Goal: Information Seeking & Learning: Learn about a topic

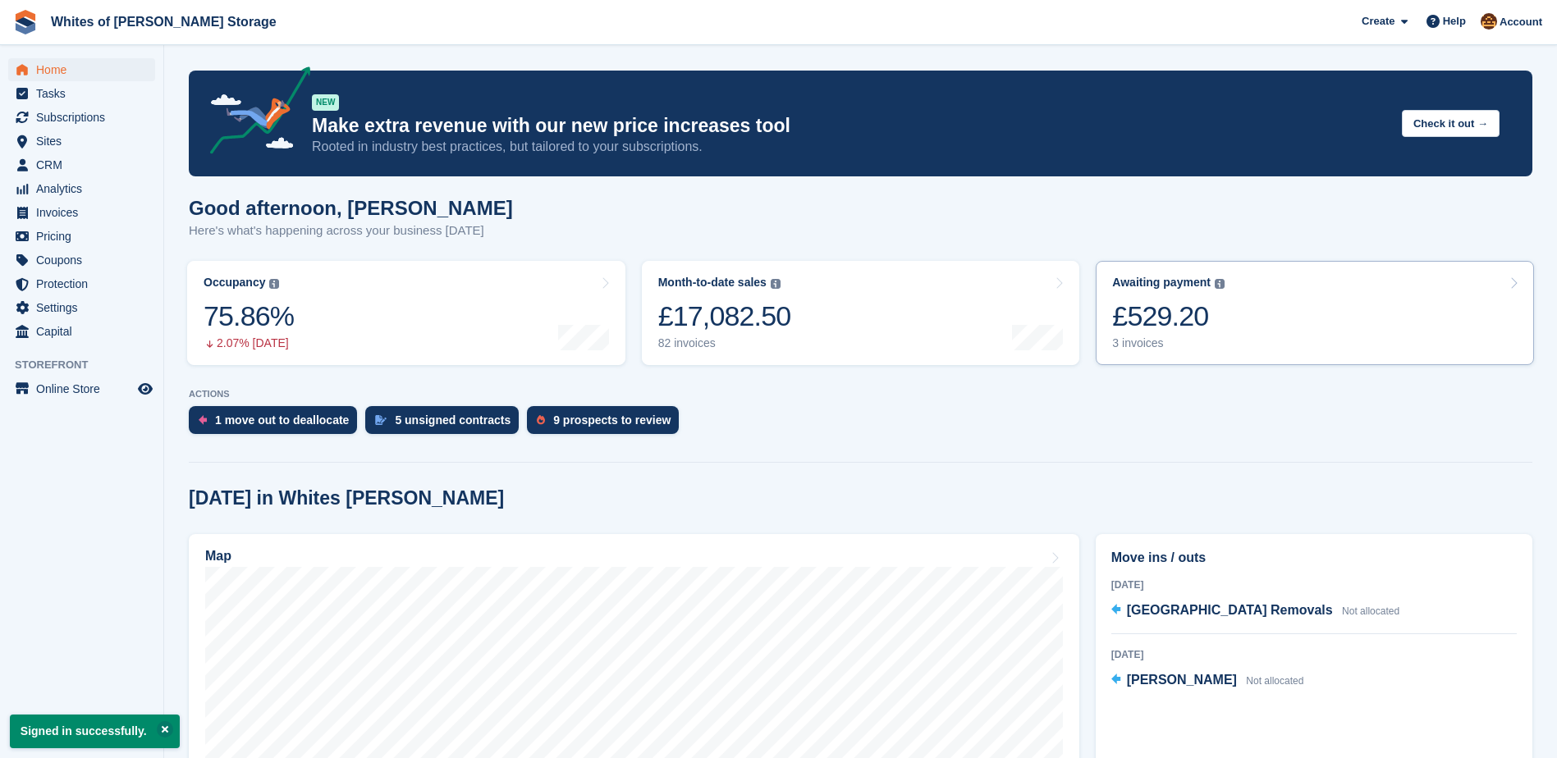
click at [1314, 313] on link "Awaiting payment The total outstanding balance on all open invoices. £529.20 3 …" at bounding box center [1315, 313] width 438 height 104
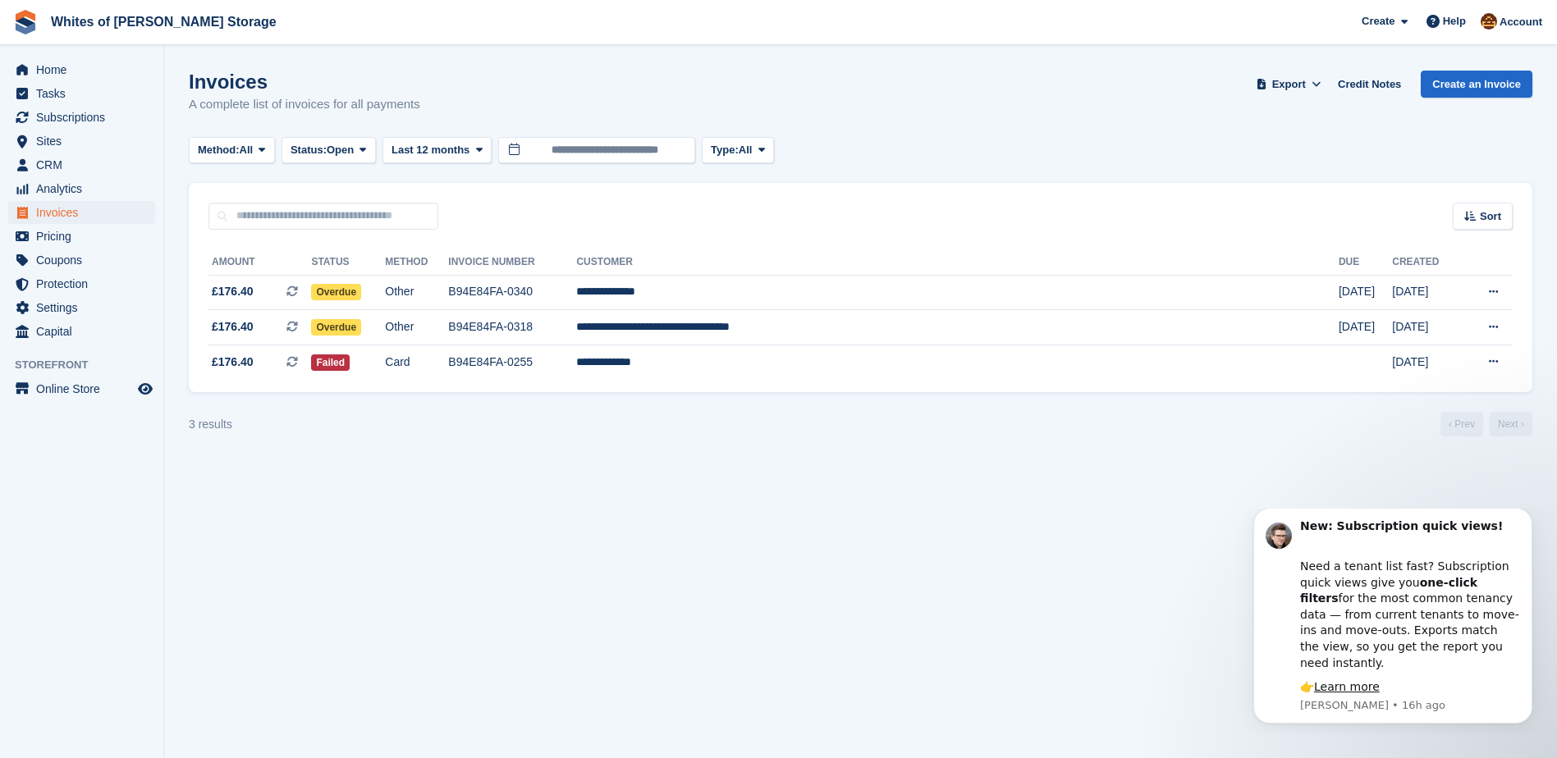
click at [1163, 506] on section "Invoices A complete list of invoices for all payments Export Export Invoices Ex…" at bounding box center [860, 379] width 1393 height 758
click at [1527, 515] on icon "Dismiss notification" at bounding box center [1527, 513] width 6 height 6
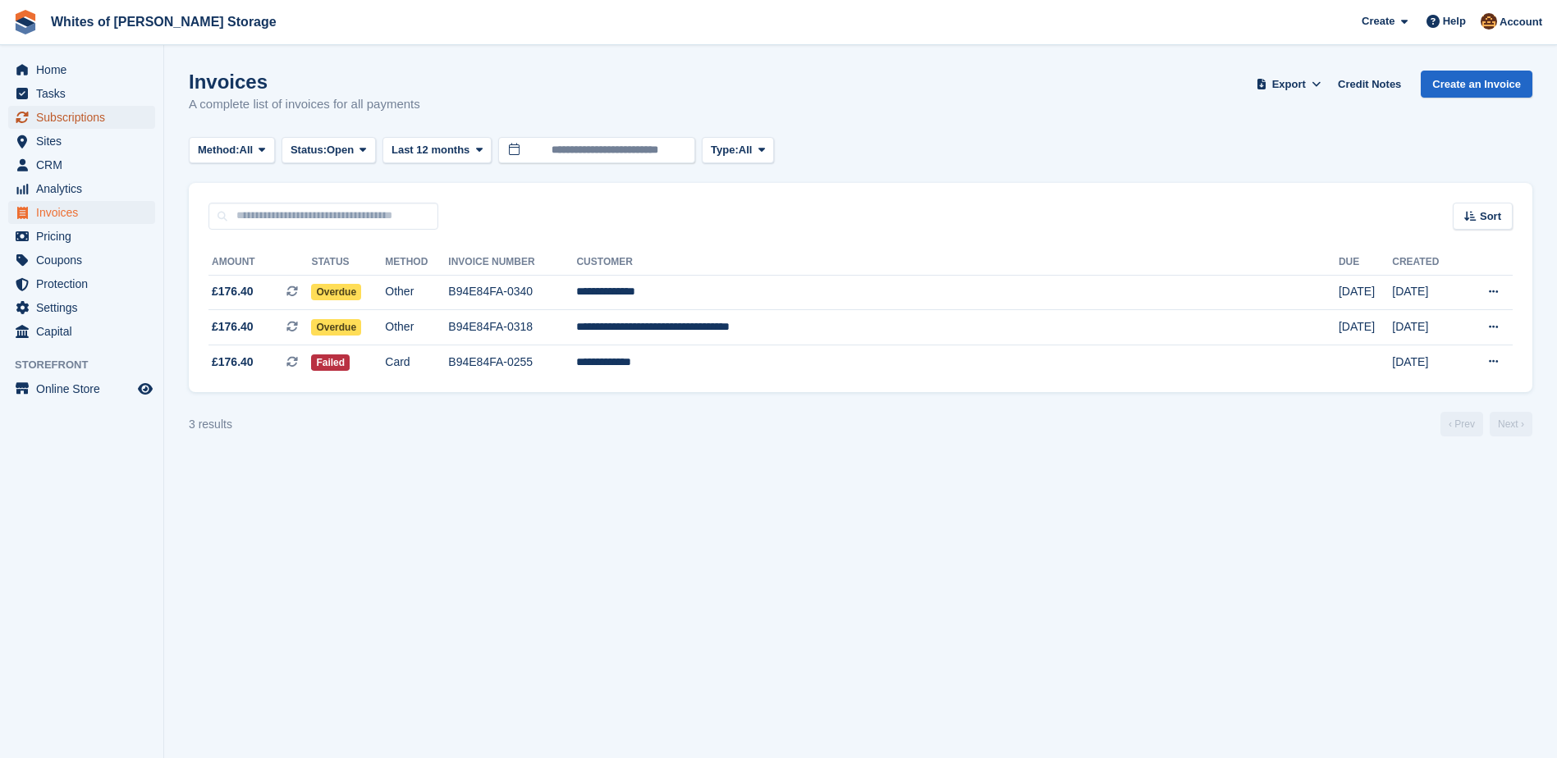
click at [69, 117] on span "Subscriptions" at bounding box center [85, 117] width 98 height 23
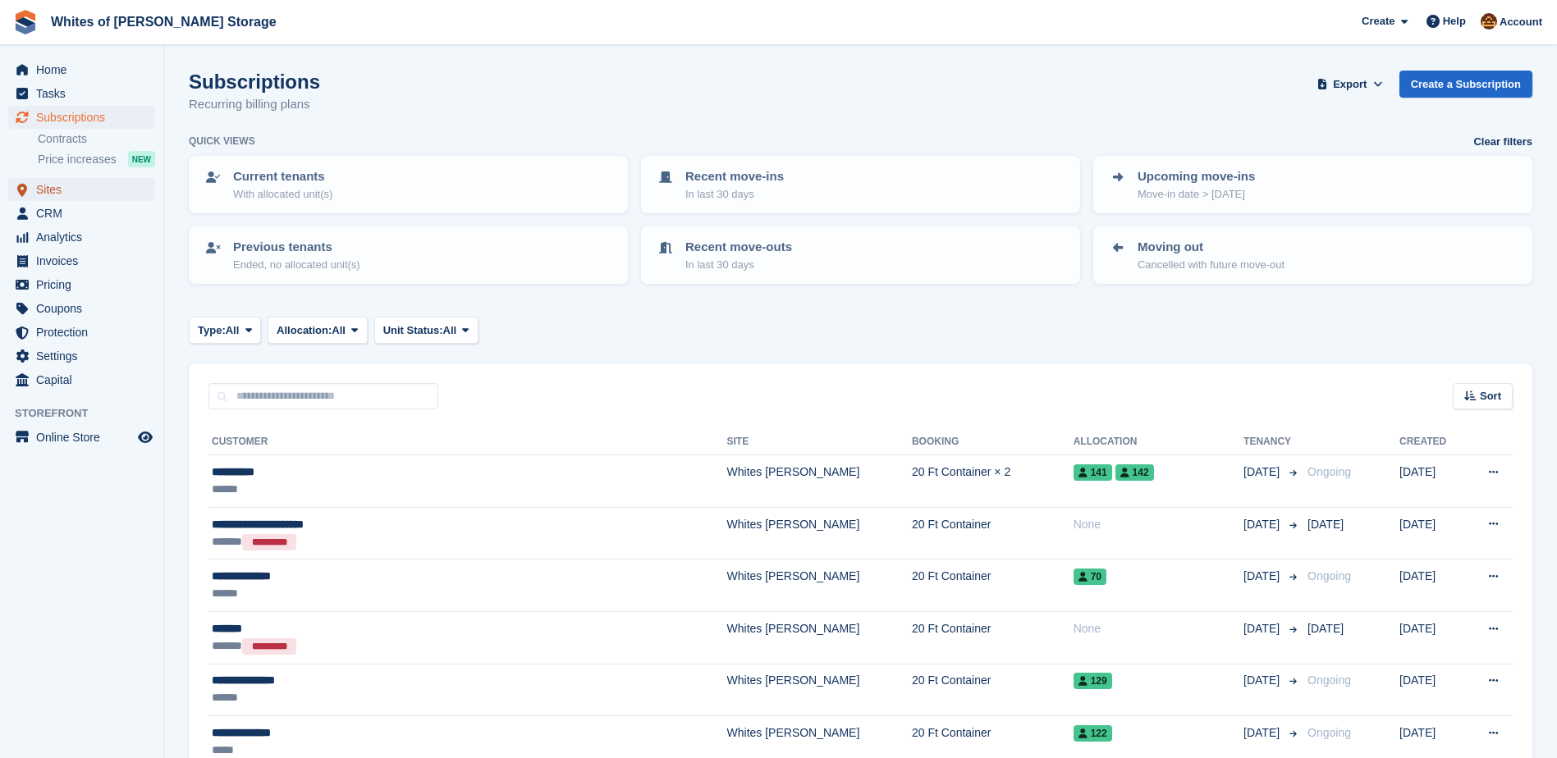
click at [40, 195] on span "Sites" at bounding box center [85, 189] width 98 height 23
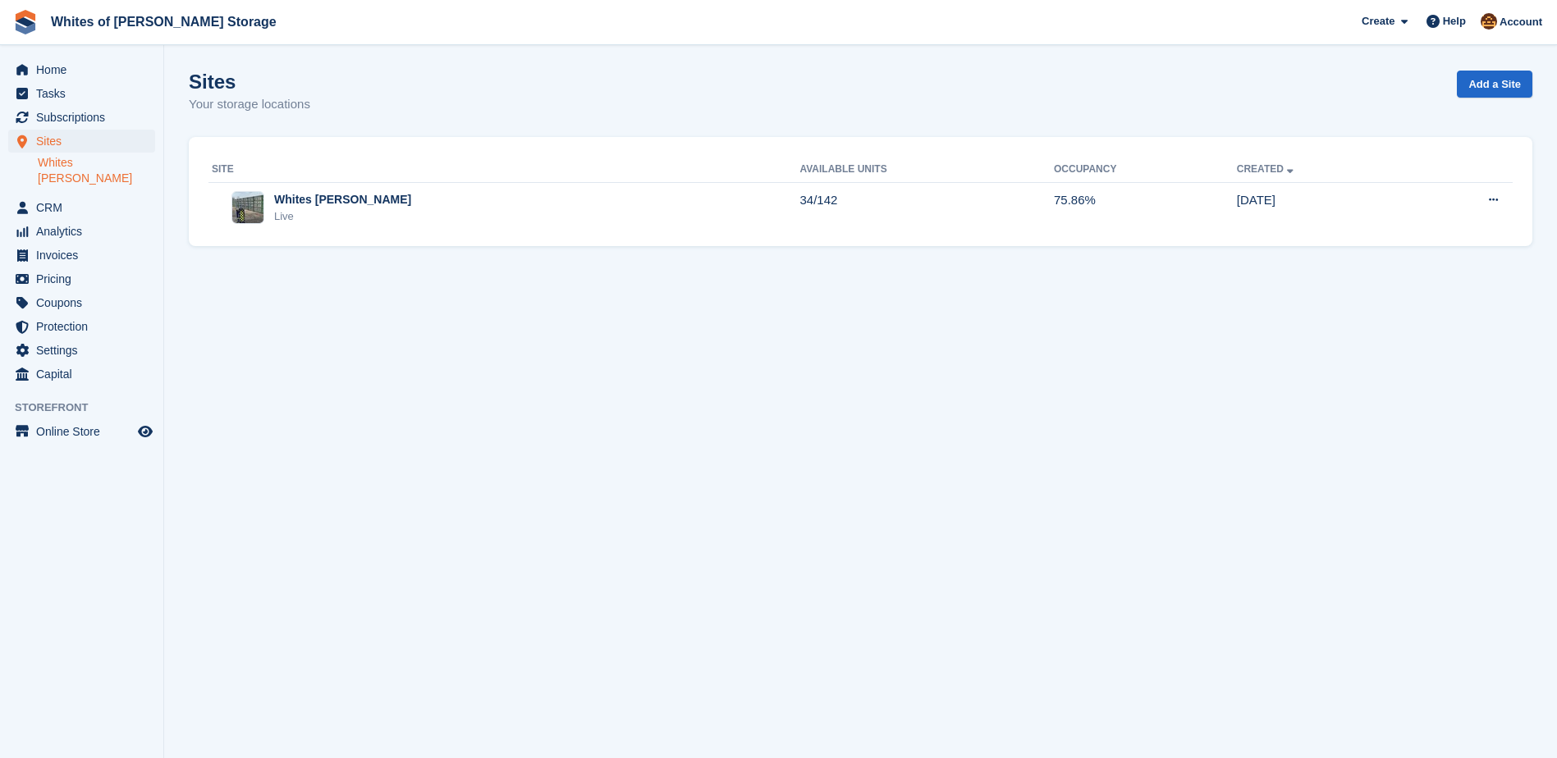
click at [62, 160] on link "Whites [PERSON_NAME]" at bounding box center [96, 170] width 117 height 31
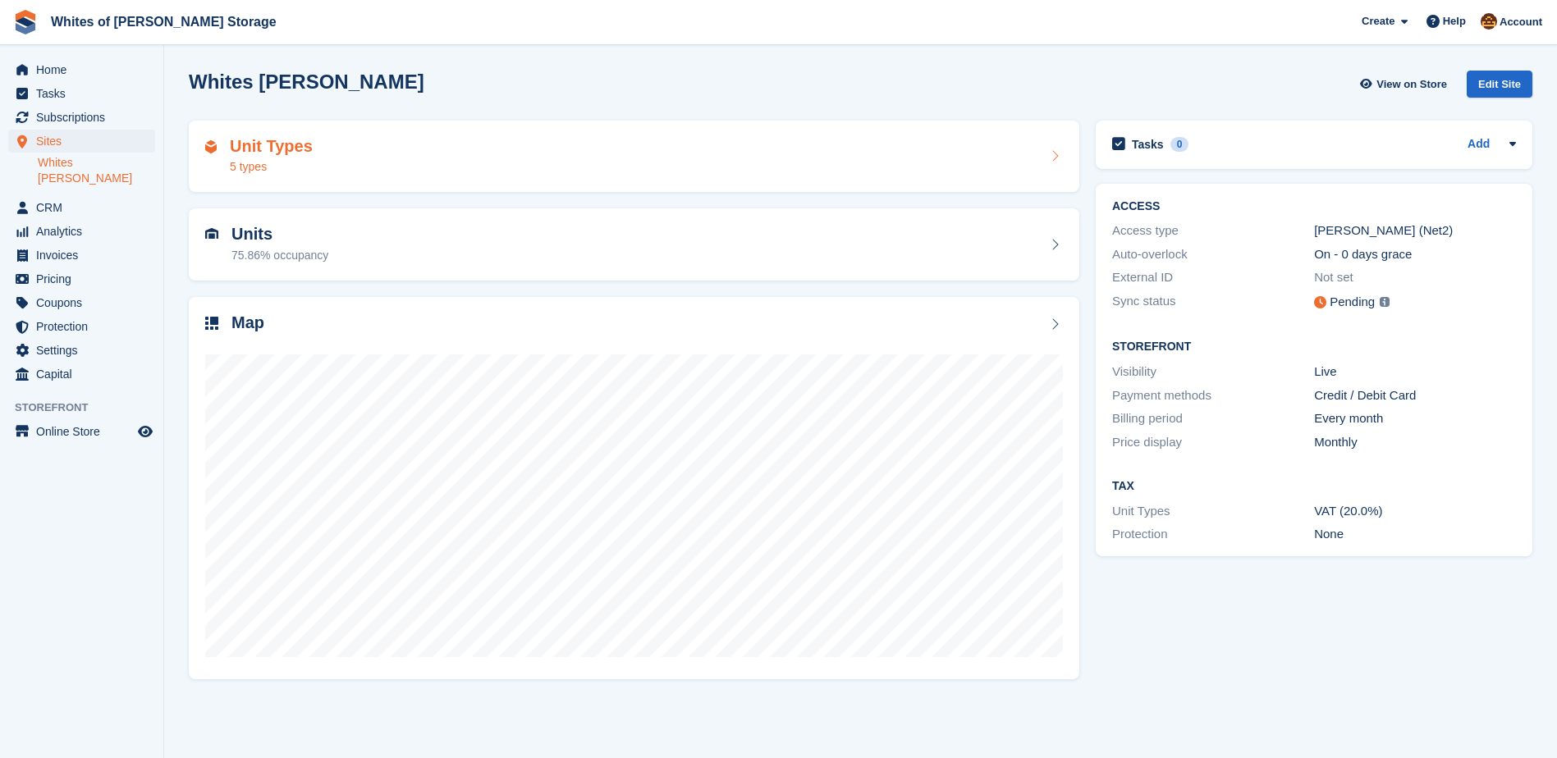
click at [304, 147] on h2 "Unit Types" at bounding box center [271, 146] width 83 height 19
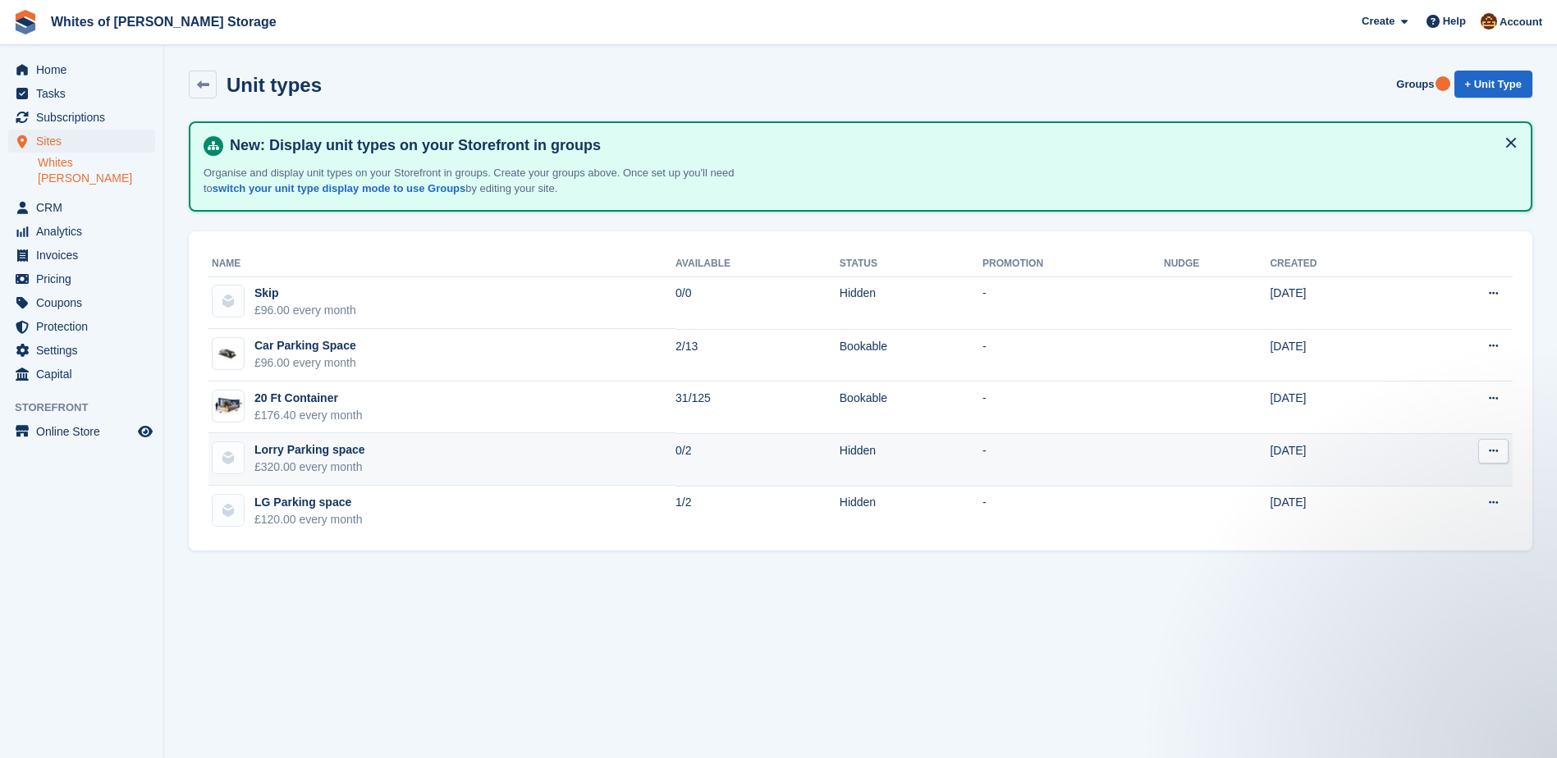
click at [387, 460] on td "Lorry Parking space £320.00 every month" at bounding box center [441, 459] width 467 height 53
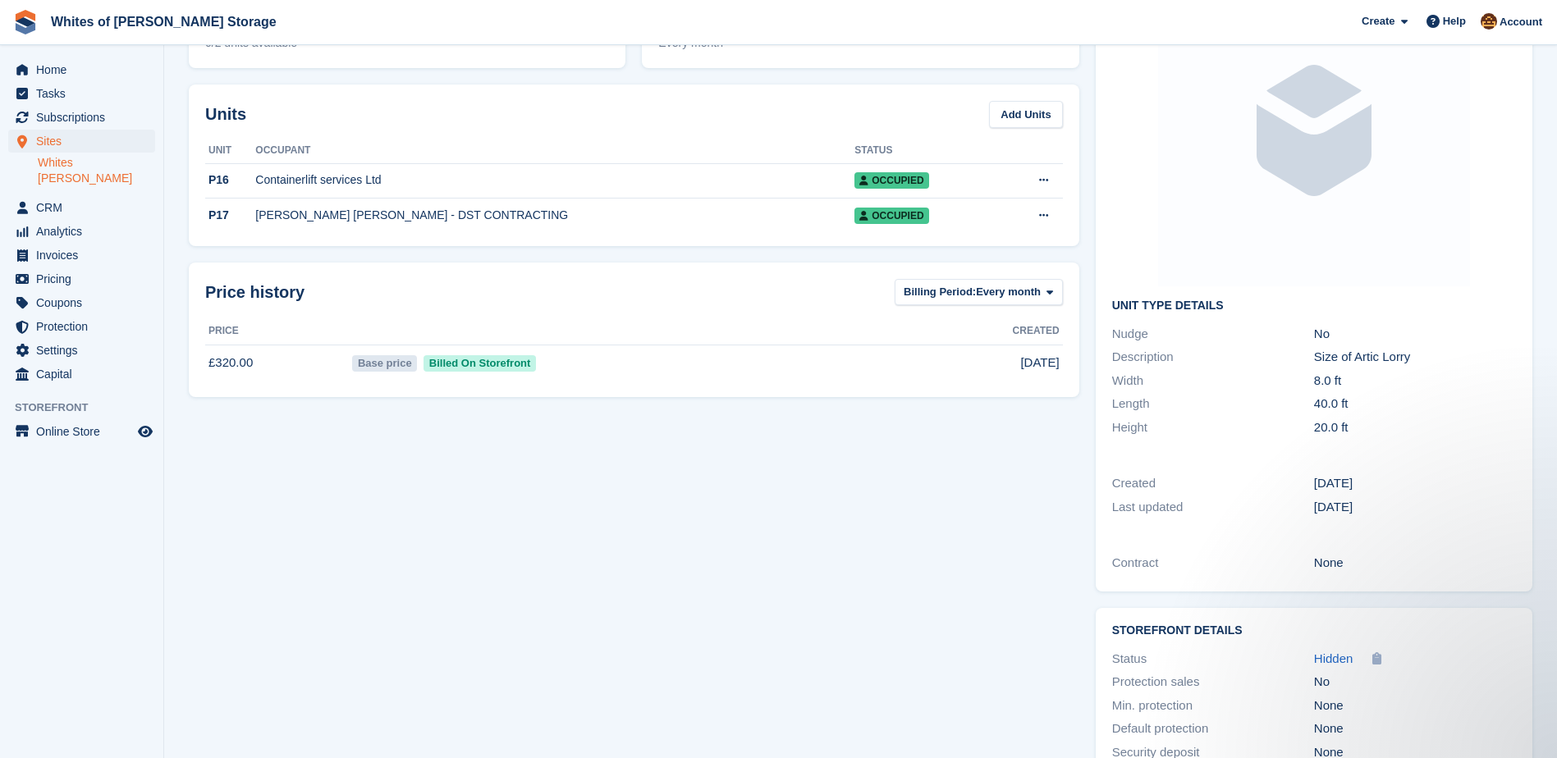
scroll to position [164, 0]
click at [419, 447] on div "Occupancy Current percentage of all currently allocated units of this unit type…" at bounding box center [634, 379] width 907 height 861
click at [611, 369] on td "Base price Billed On Storefront" at bounding box center [630, 362] width 562 height 36
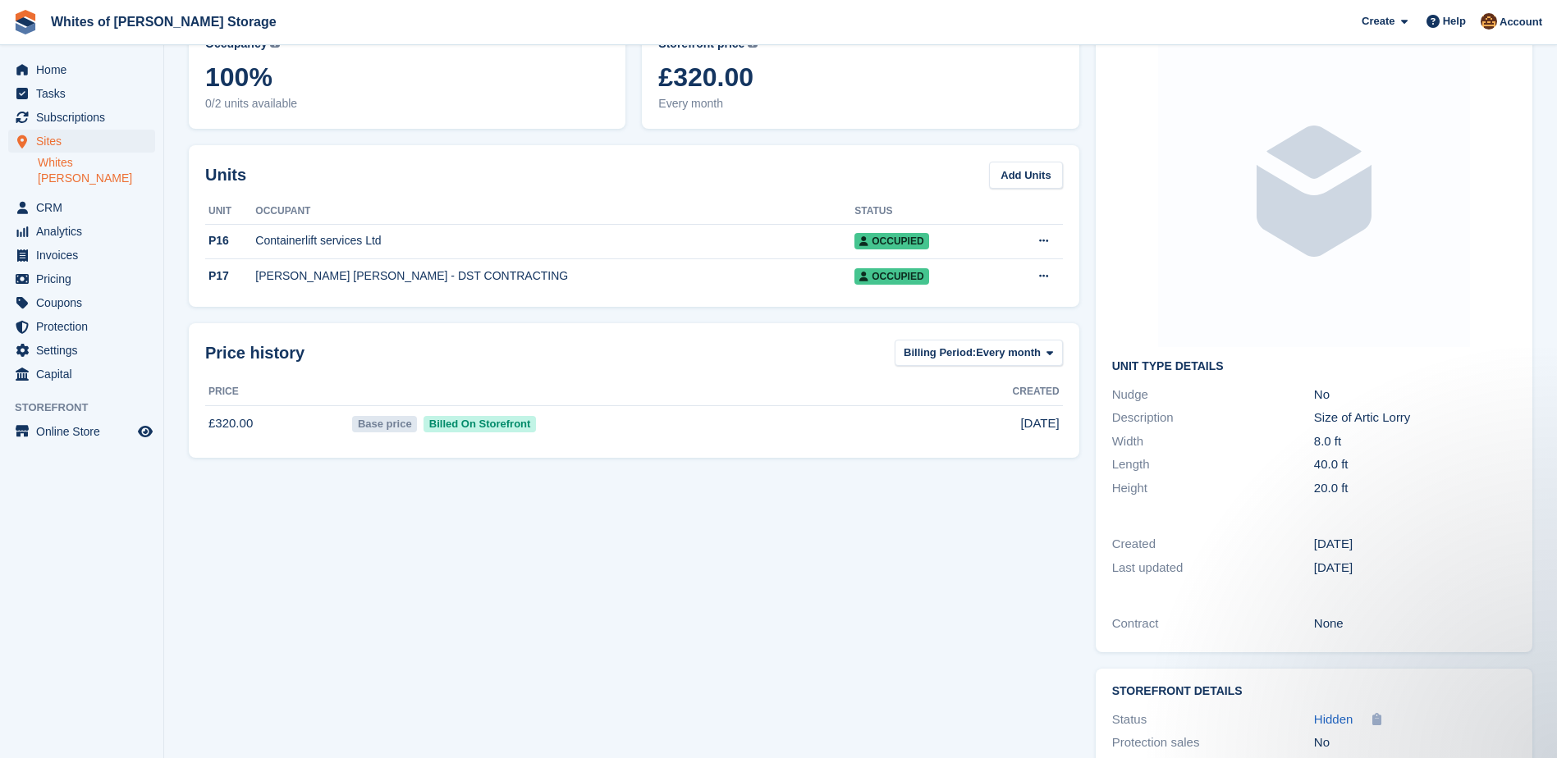
scroll to position [0, 0]
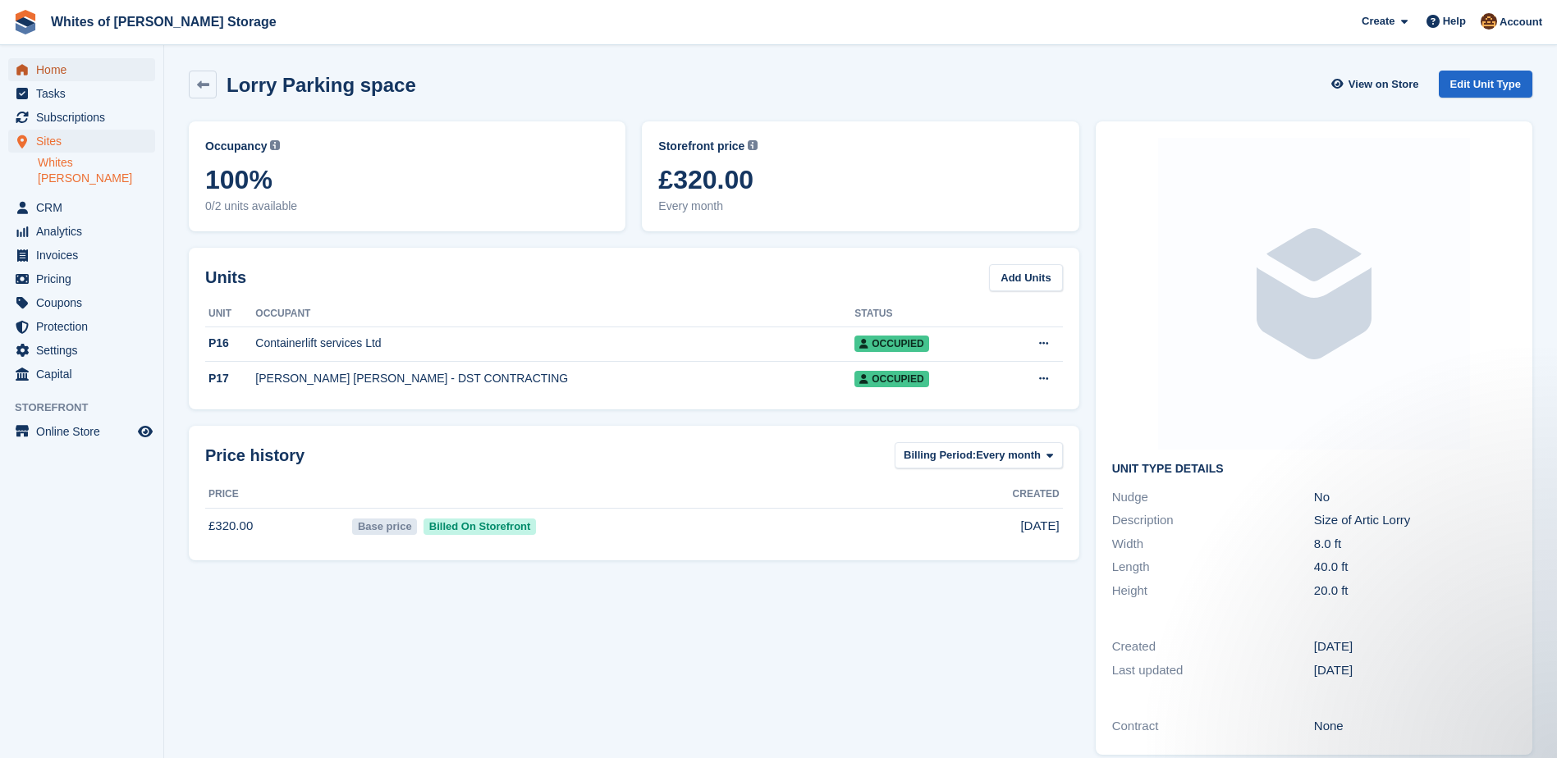
click at [55, 64] on span "Home" at bounding box center [85, 69] width 98 height 23
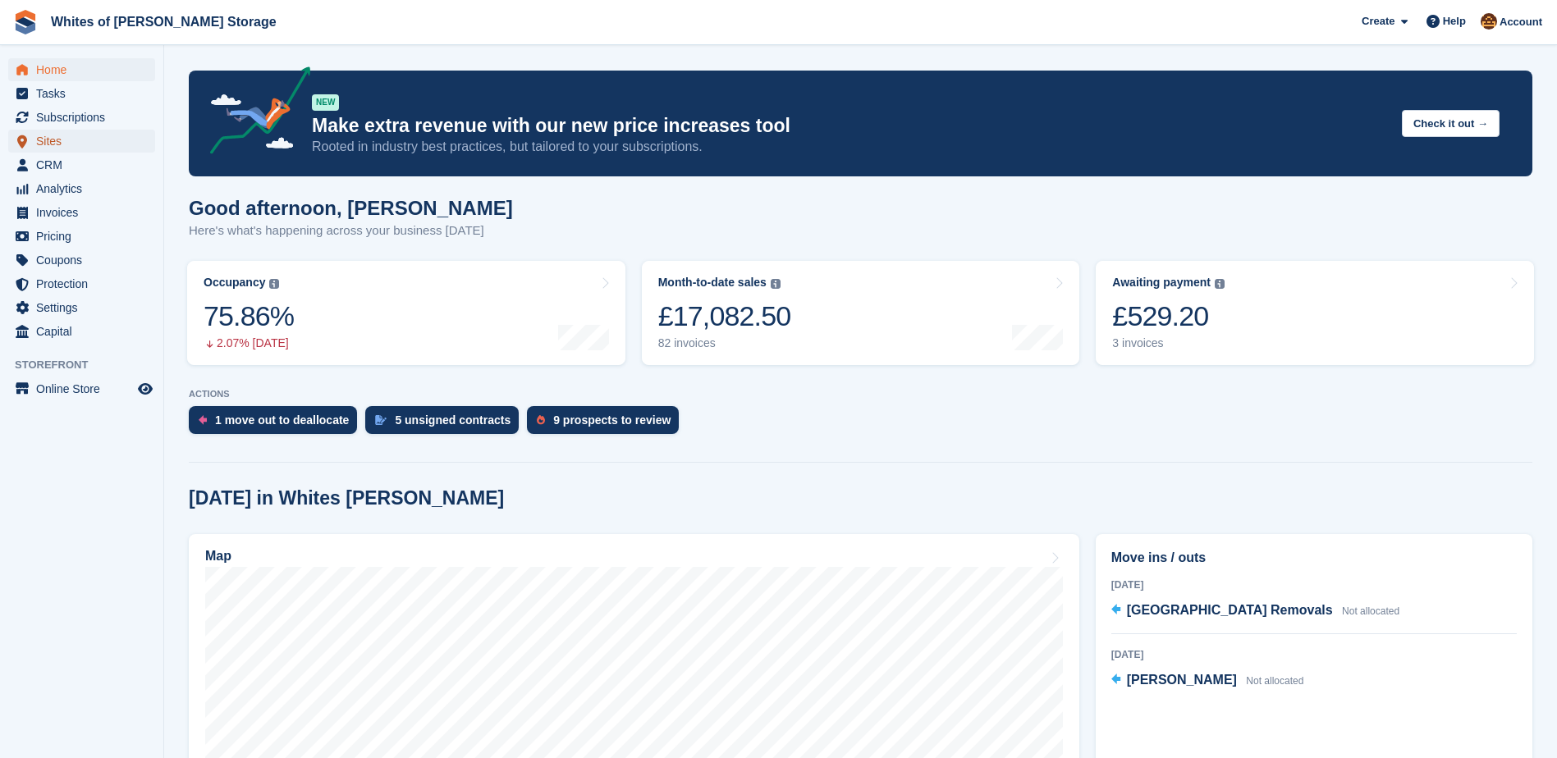
click at [78, 145] on span "Sites" at bounding box center [85, 141] width 98 height 23
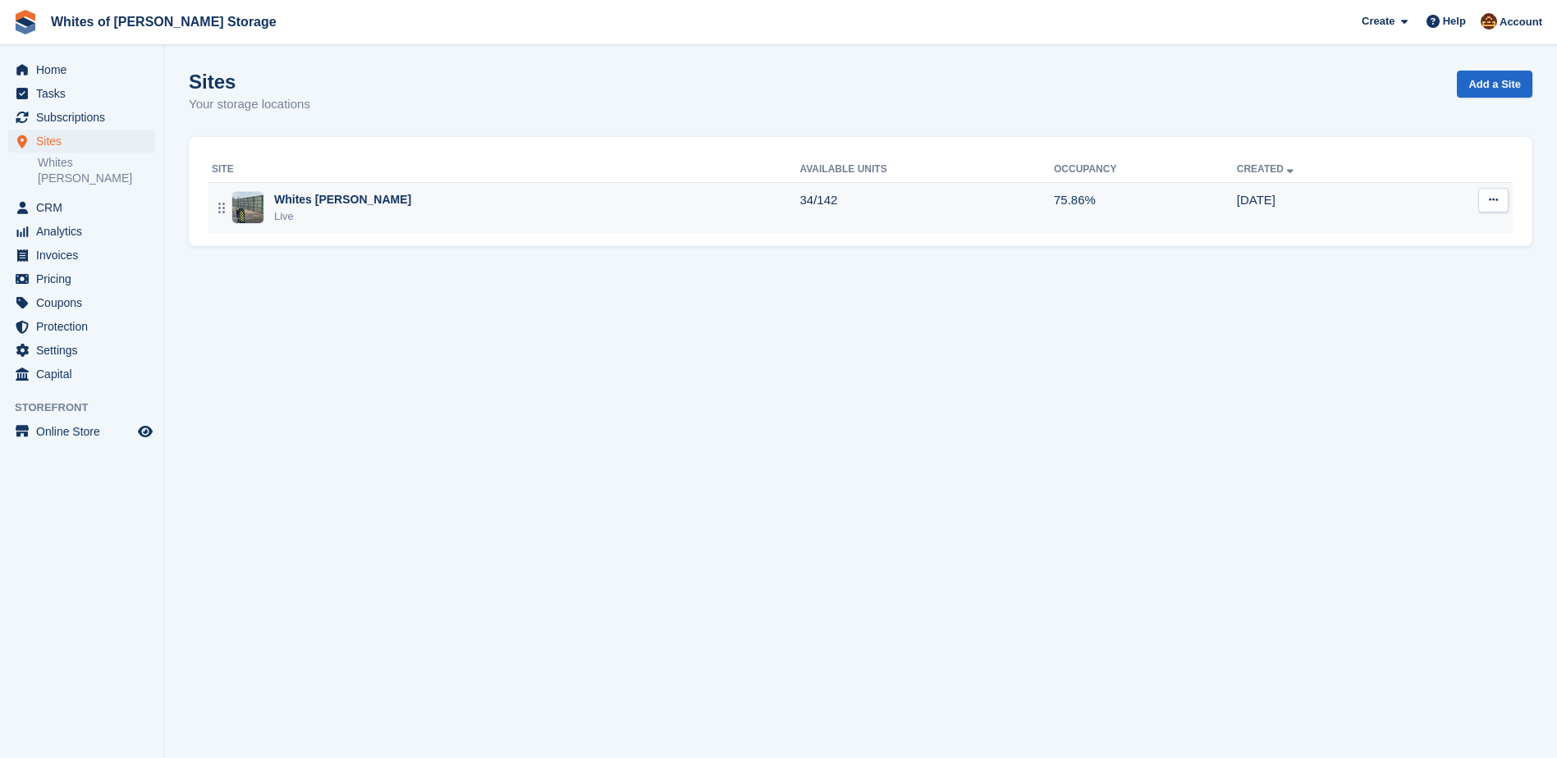
click at [327, 195] on div "Whites [PERSON_NAME]" at bounding box center [342, 199] width 137 height 17
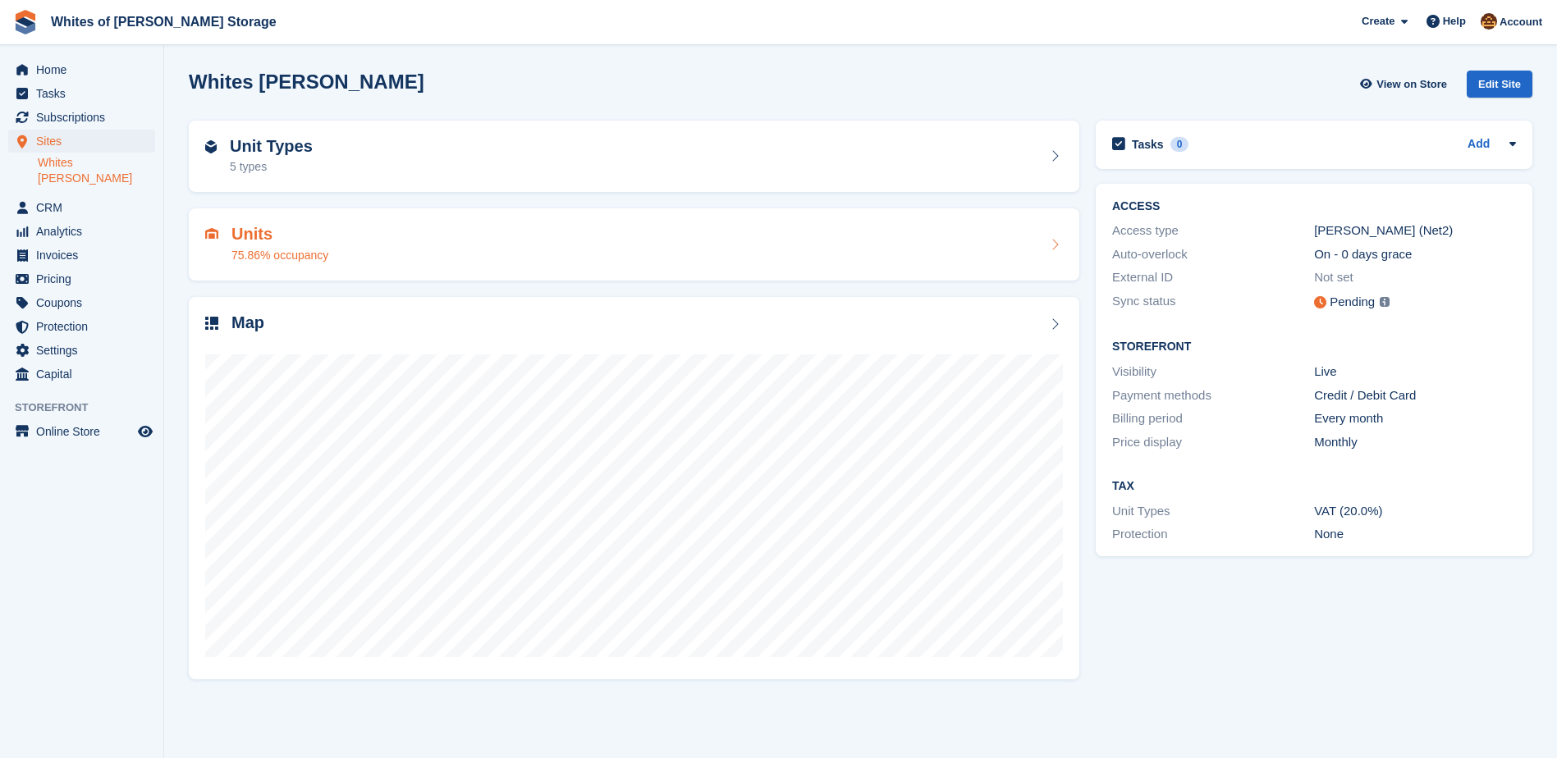
click at [246, 236] on h2 "Units" at bounding box center [279, 234] width 97 height 19
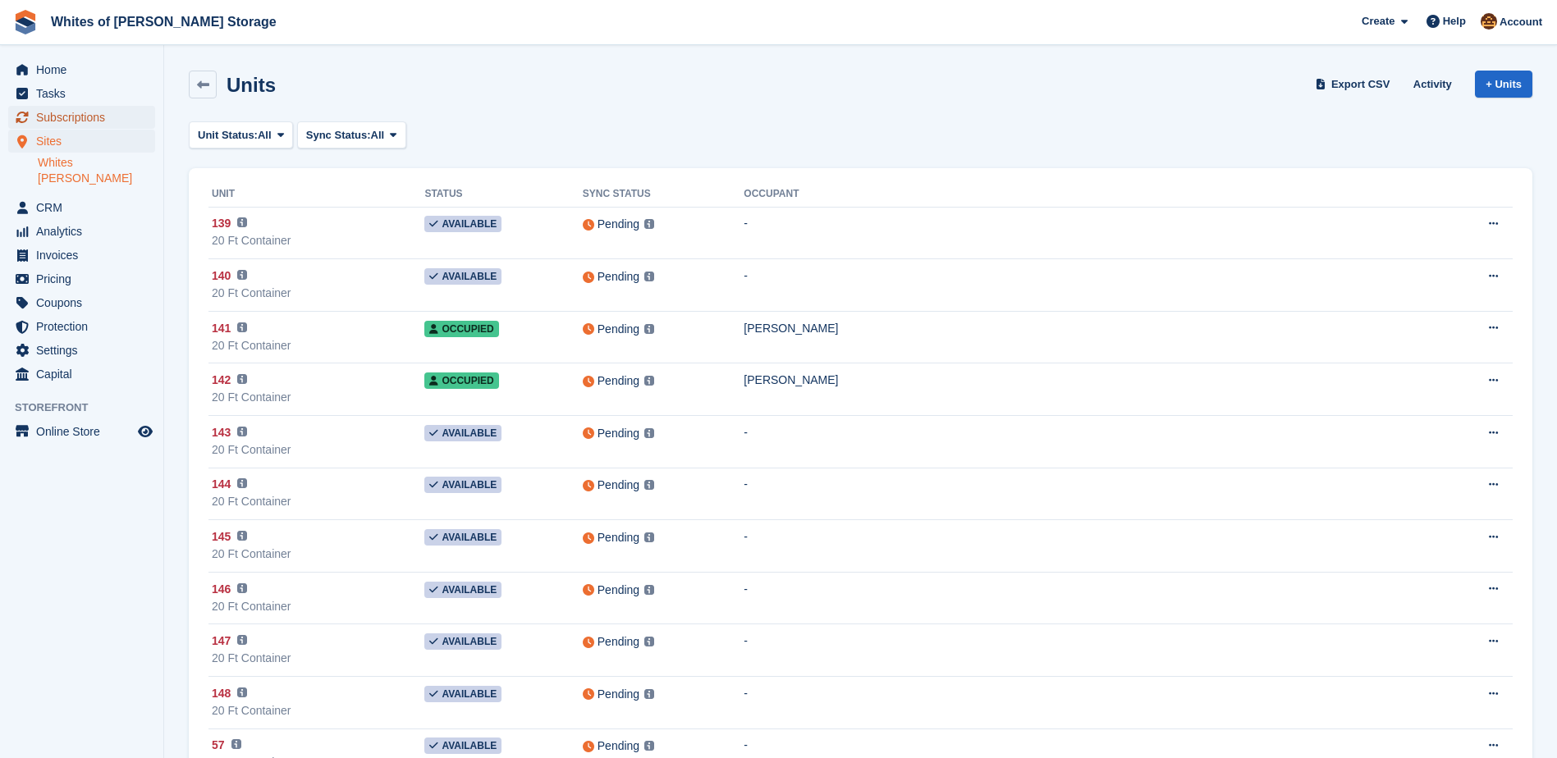
click at [64, 111] on span "Subscriptions" at bounding box center [85, 117] width 98 height 23
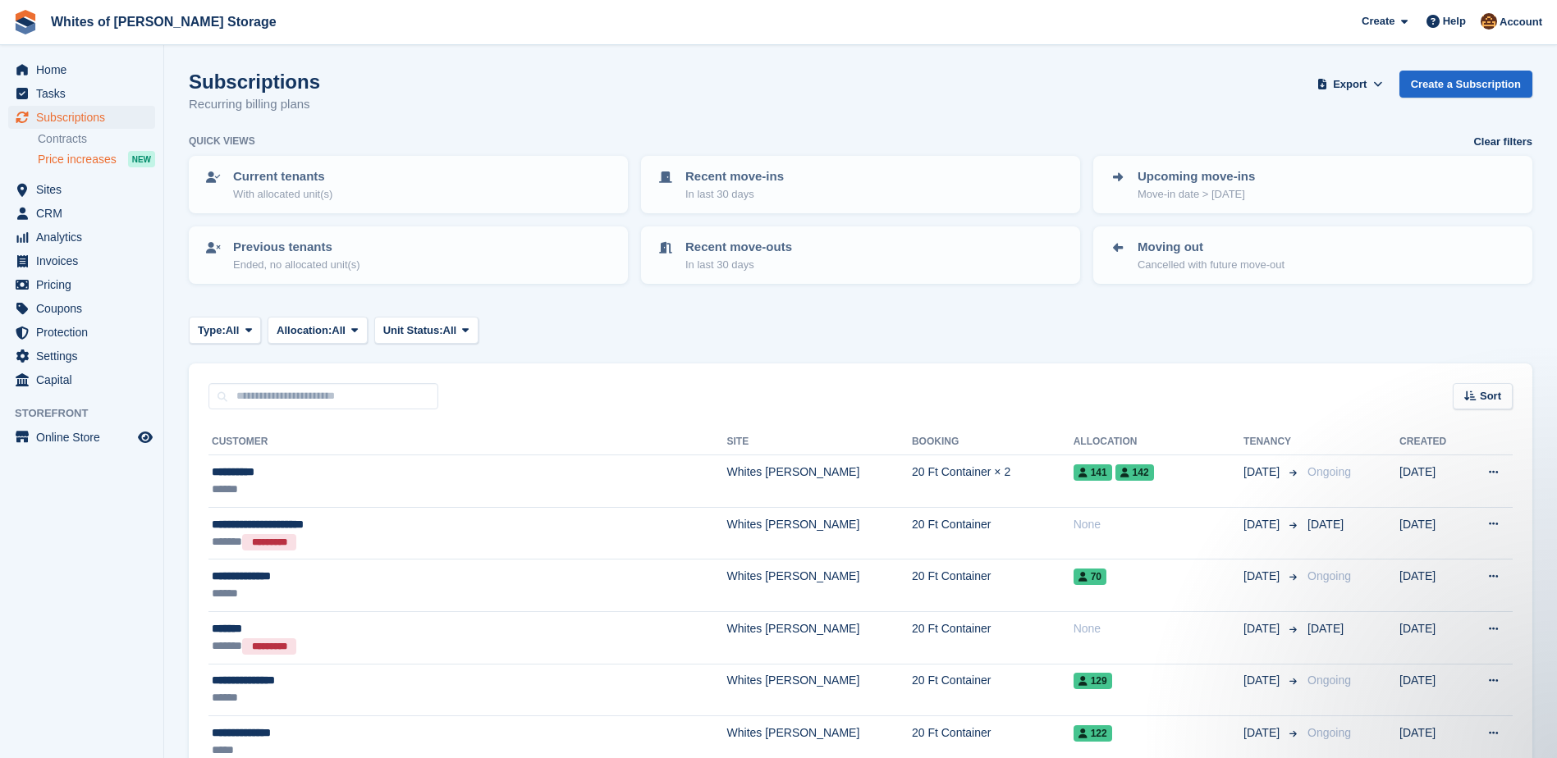
click at [92, 161] on span "Price increases" at bounding box center [77, 160] width 79 height 16
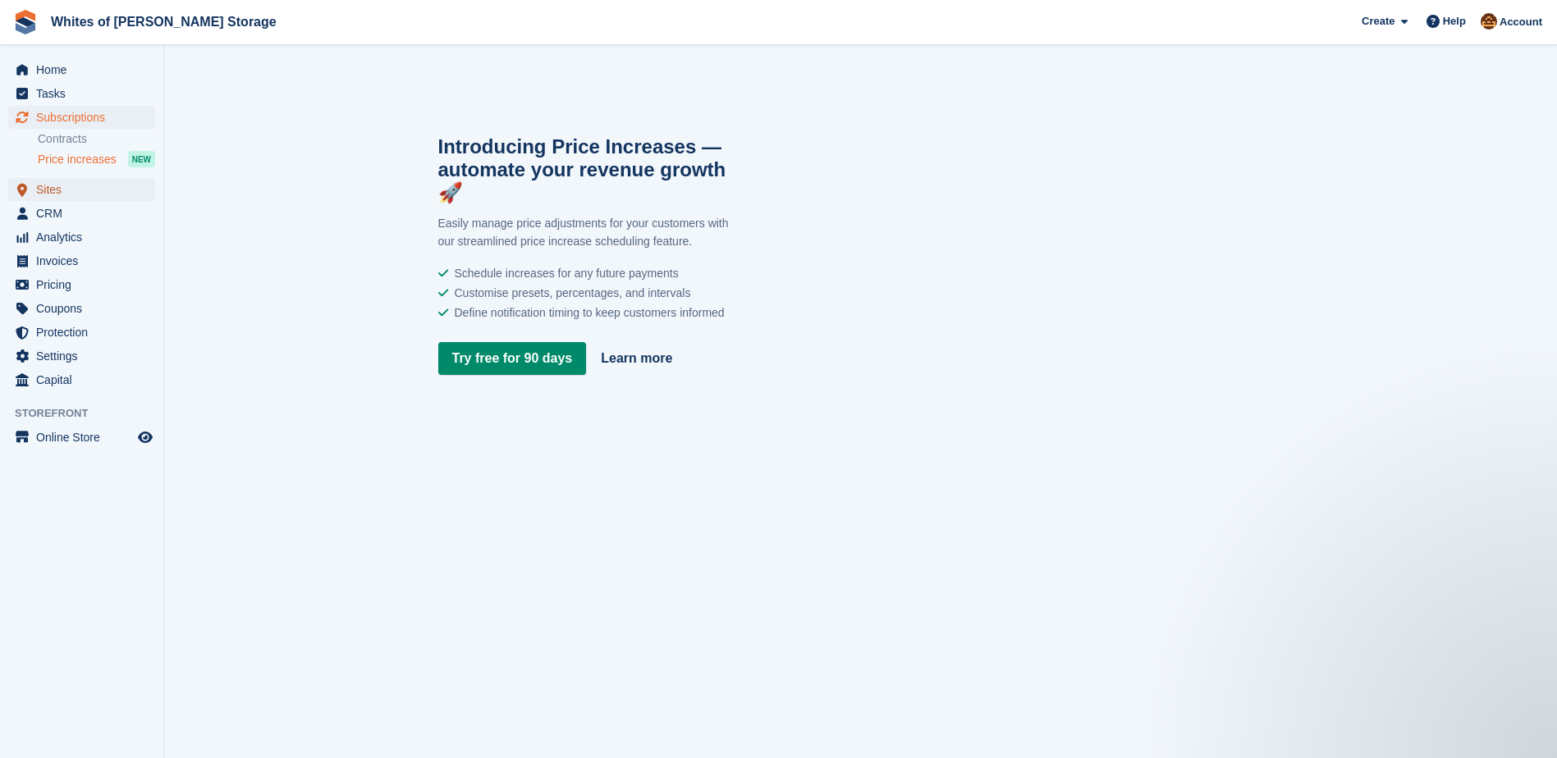
click at [40, 188] on span "Sites" at bounding box center [85, 189] width 98 height 23
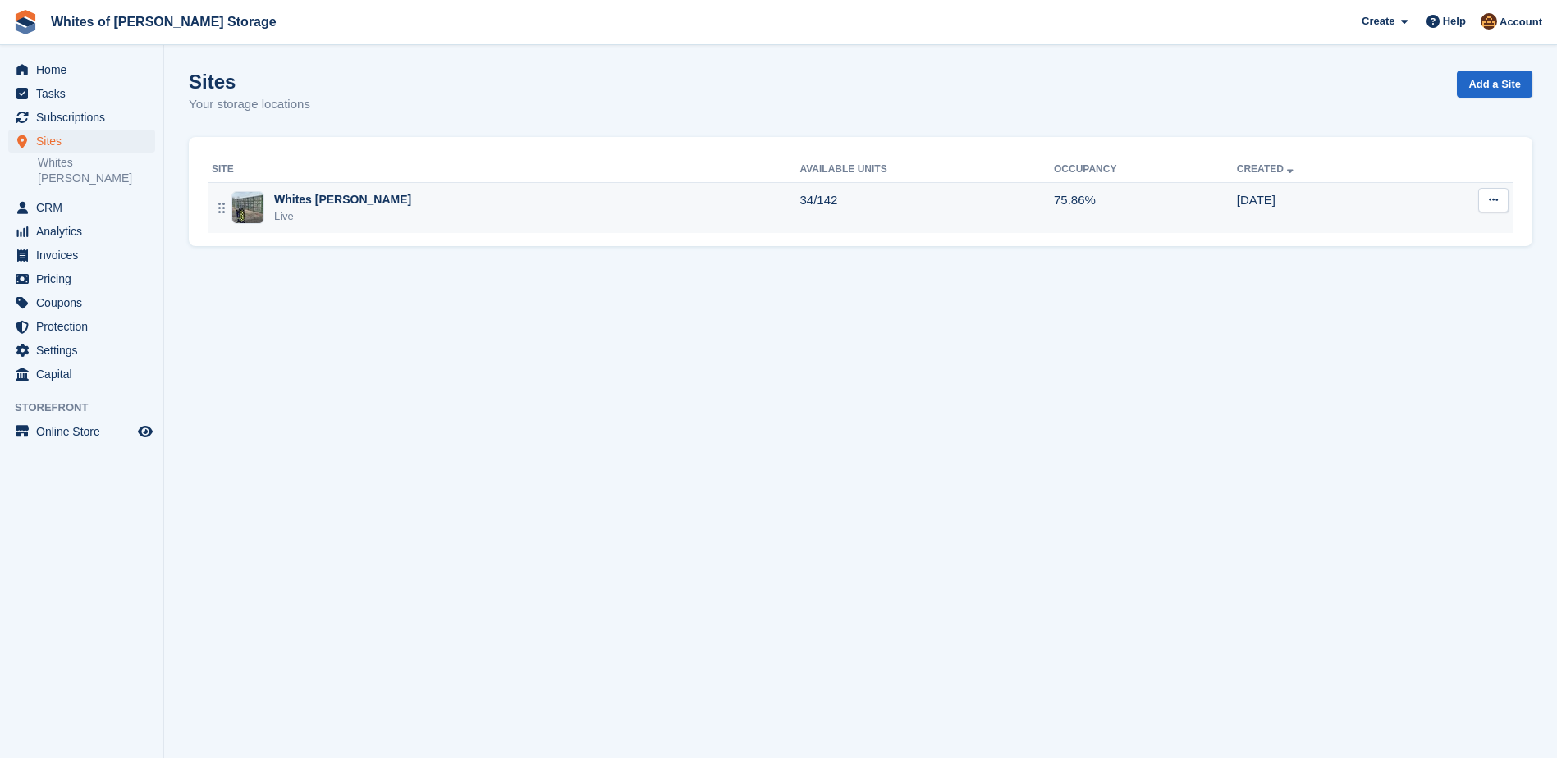
click at [497, 222] on div "Whites Earls Barton Live" at bounding box center [506, 208] width 588 height 34
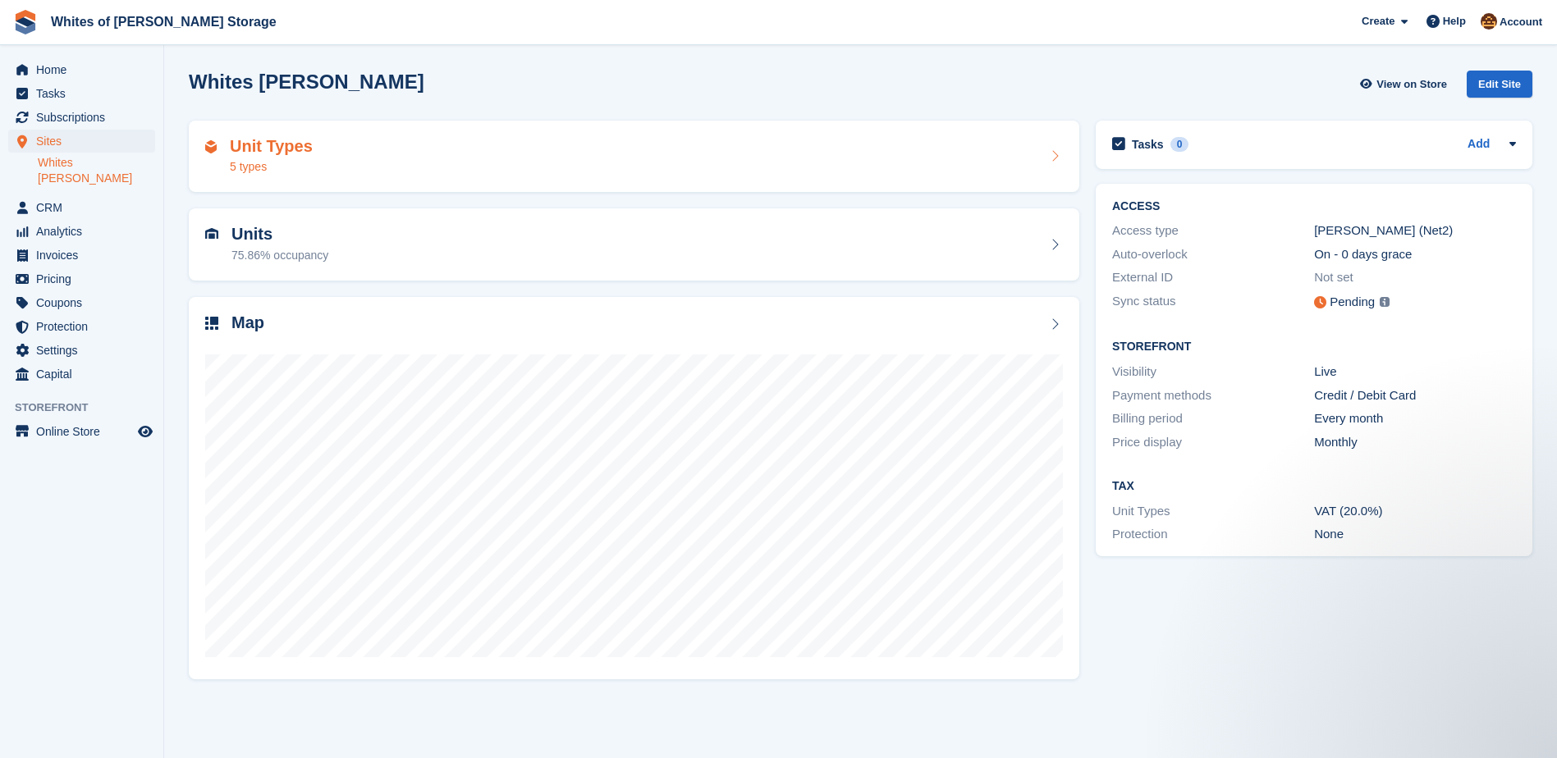
click at [282, 170] on div "5 types" at bounding box center [271, 166] width 83 height 17
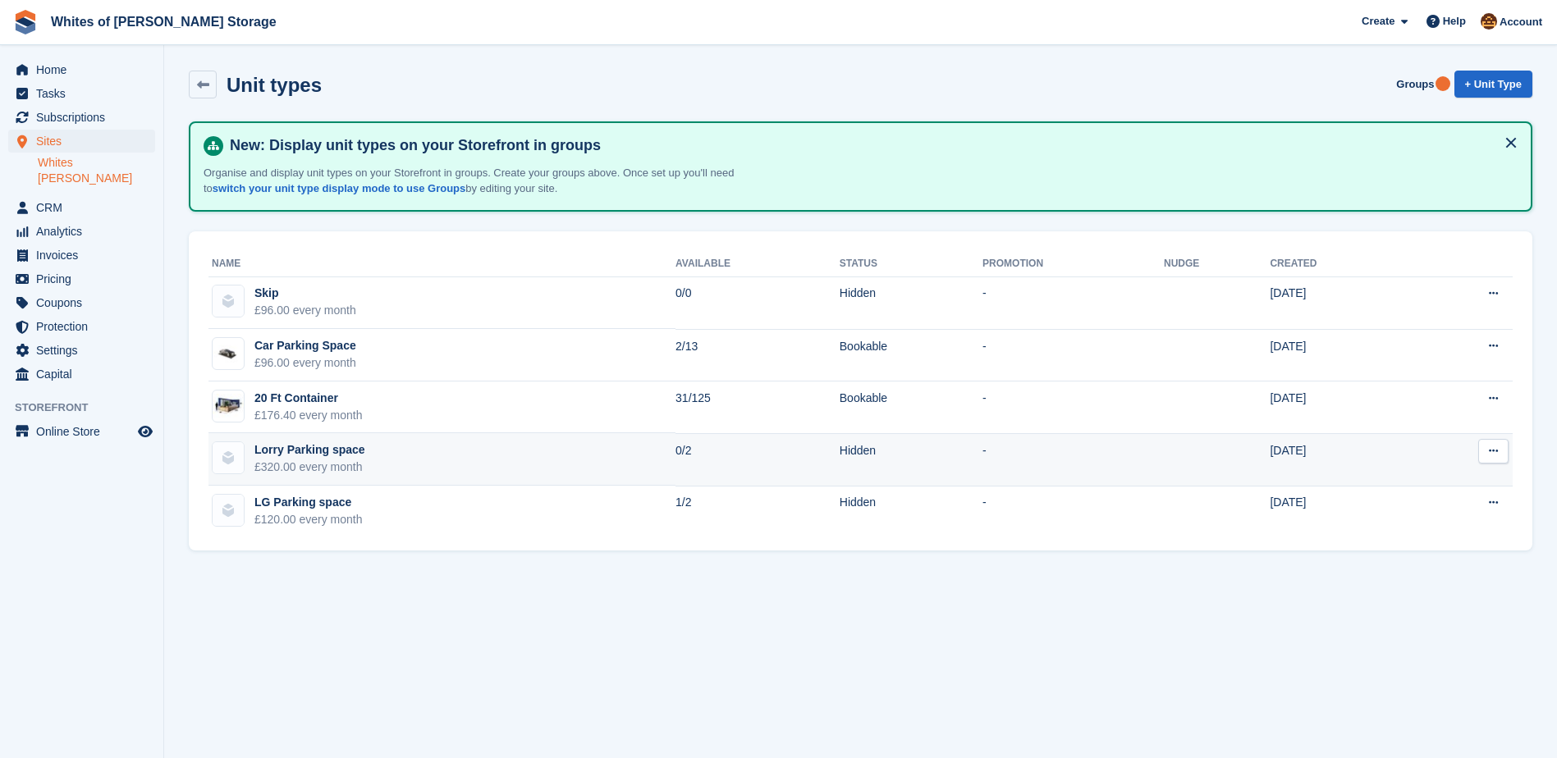
click at [363, 461] on td "Lorry Parking space £320.00 every month" at bounding box center [441, 459] width 467 height 53
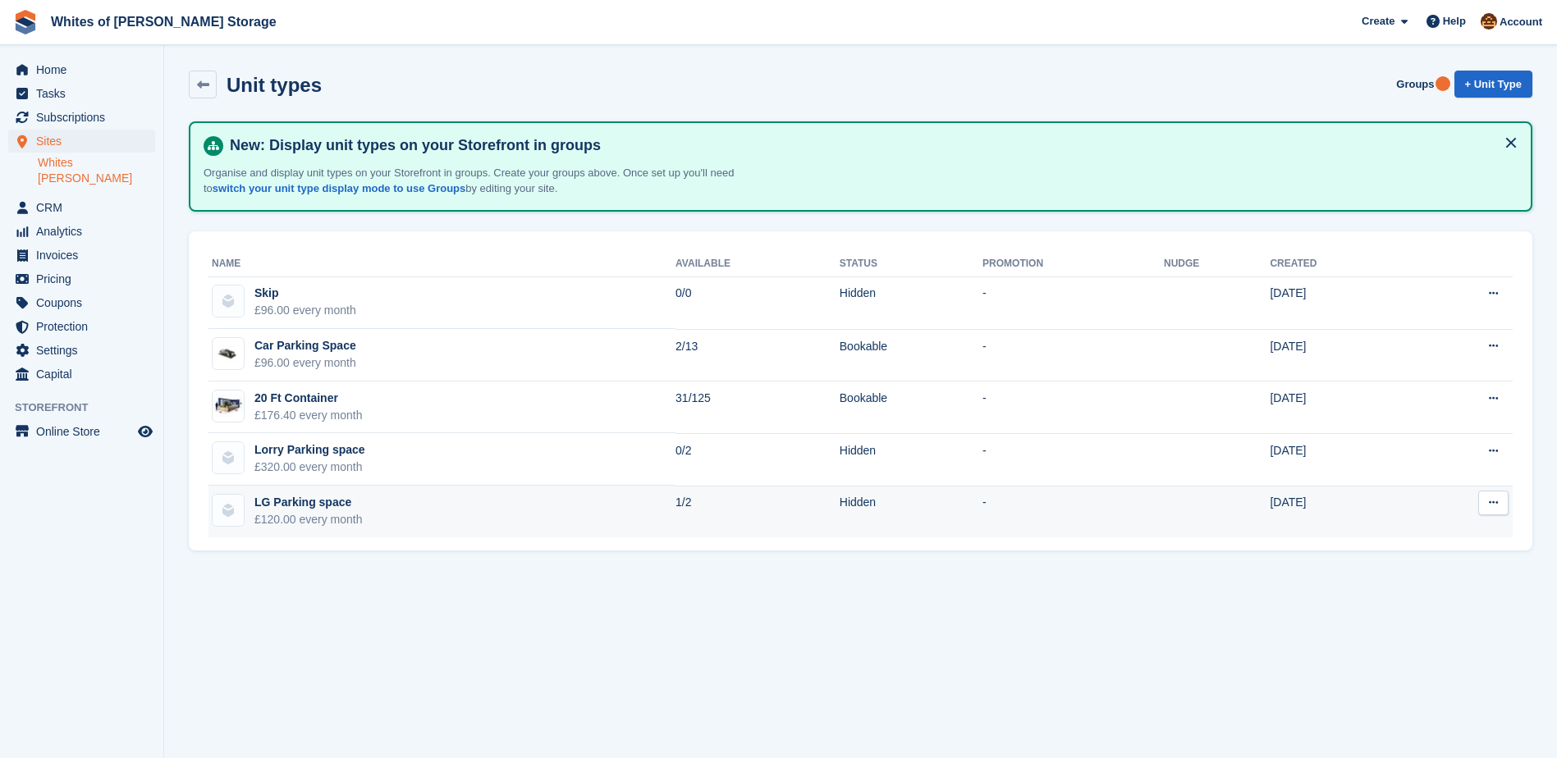
click at [360, 514] on div "£120.00 every month" at bounding box center [308, 519] width 108 height 17
